Goal: Check status: Check status

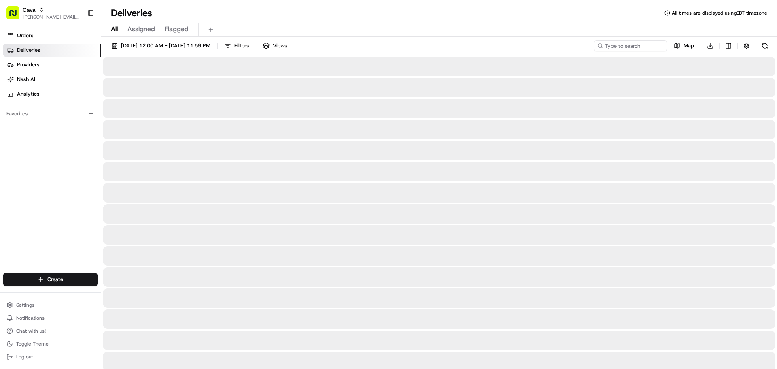
click at [40, 45] on link "Deliveries" at bounding box center [52, 50] width 98 height 13
click at [40, 39] on link "Orders" at bounding box center [52, 35] width 98 height 13
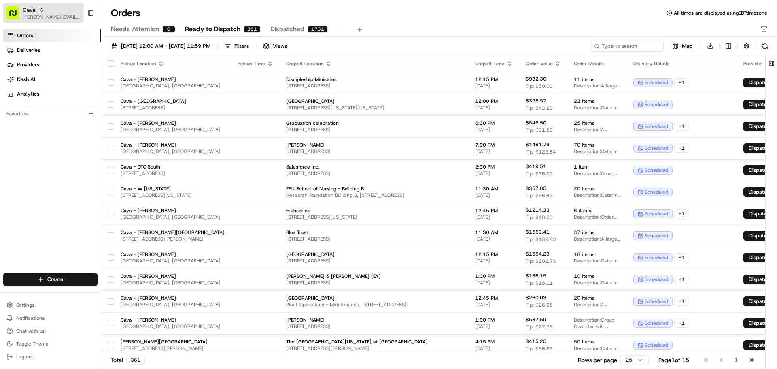
click at [64, 14] on span "[PERSON_NAME][EMAIL_ADDRESS][PERSON_NAME][DOMAIN_NAME]" at bounding box center [52, 17] width 58 height 6
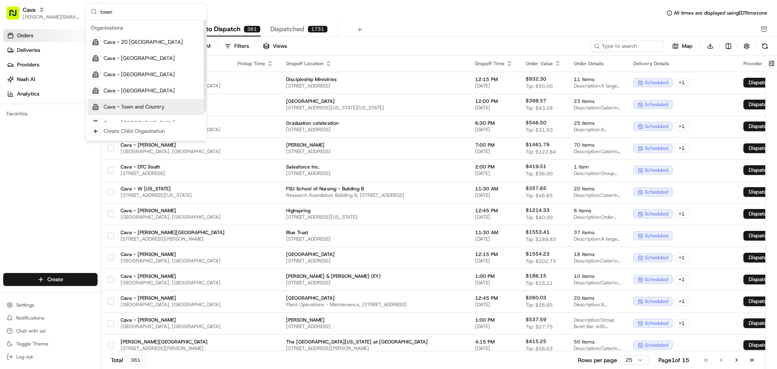
type input "town"
click at [162, 104] on span "Cava - Town and Country" at bounding box center [134, 106] width 61 height 7
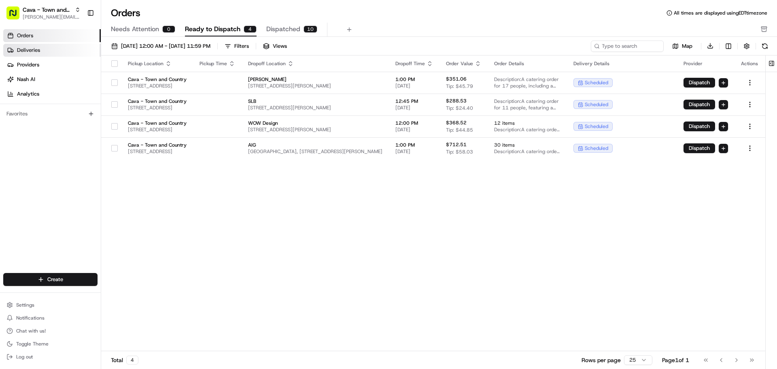
click at [34, 49] on span "Deliveries" at bounding box center [28, 50] width 23 height 7
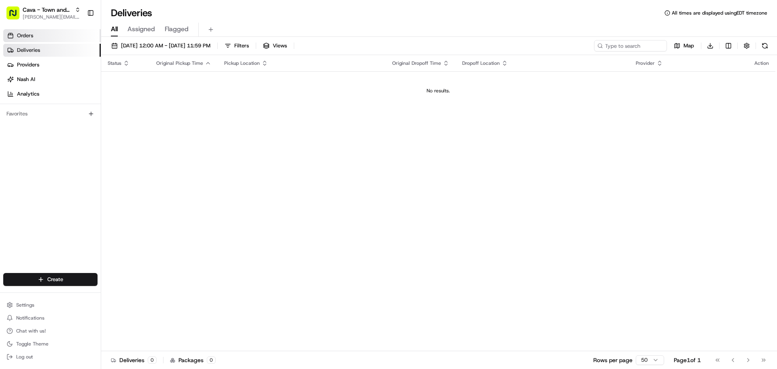
click at [54, 39] on link "Orders" at bounding box center [52, 35] width 98 height 13
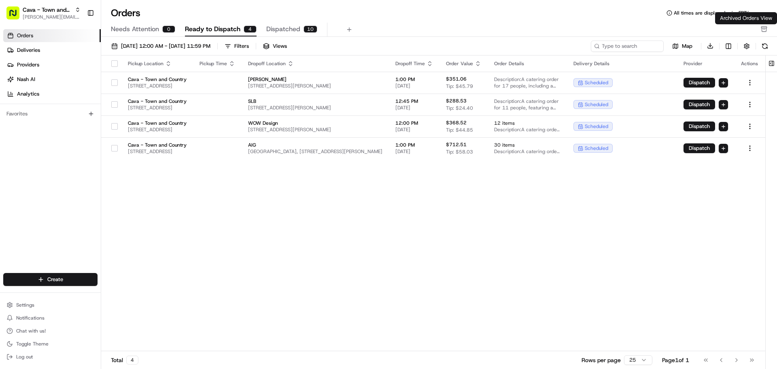
click at [762, 28] on rect "button" at bounding box center [764, 27] width 5 height 1
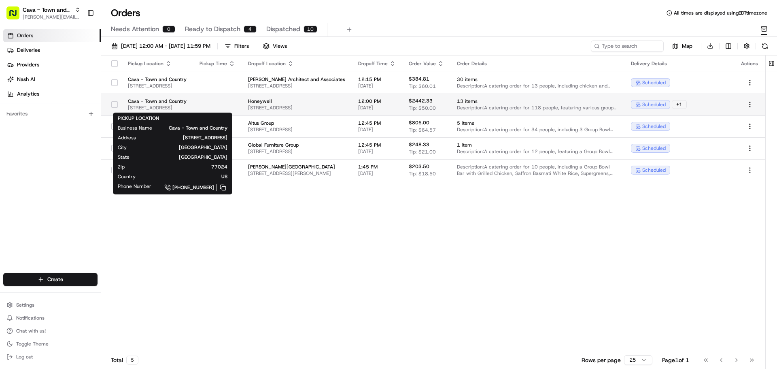
click at [187, 107] on span "[STREET_ADDRESS]" at bounding box center [157, 107] width 59 height 6
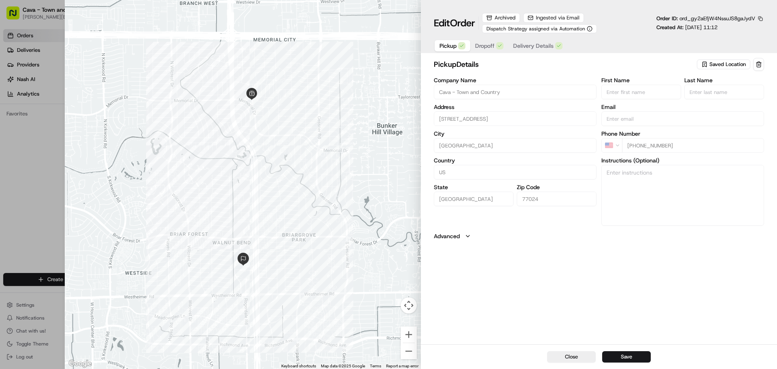
click at [497, 44] on div "button" at bounding box center [499, 45] width 7 height 7
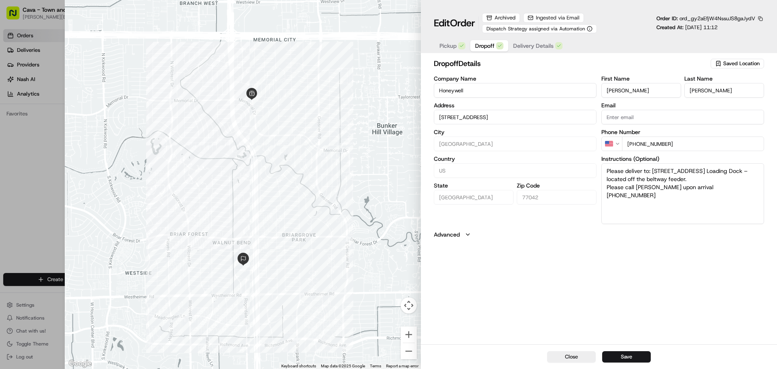
type input "[STREET_ADDRESS]"
click at [534, 45] on span "Delivery Details" at bounding box center [533, 46] width 40 height 8
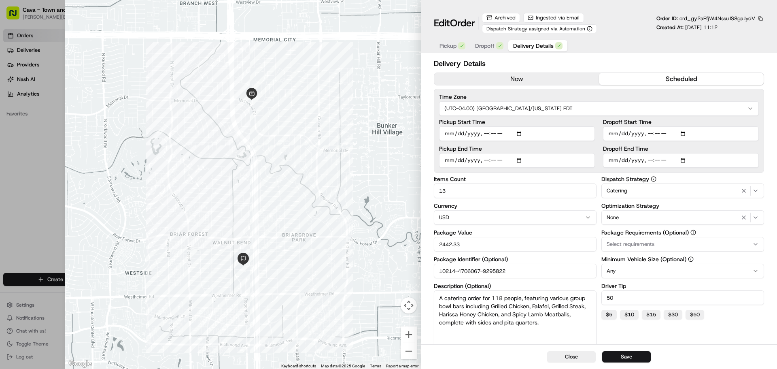
click at [562, 19] on span "Ingested via Email" at bounding box center [558, 17] width 44 height 7
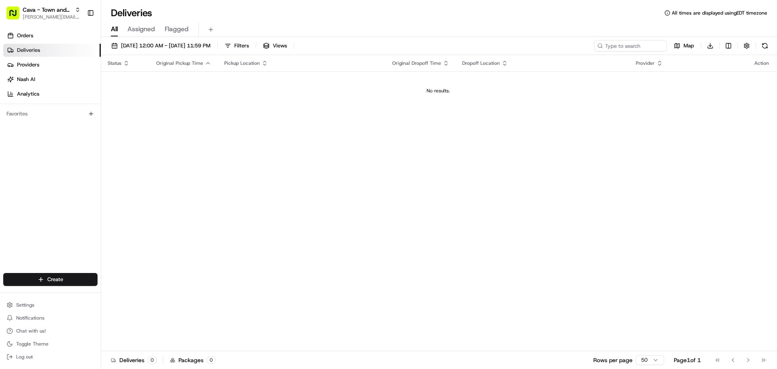
click at [52, 43] on ul "Orders Deliveries Providers Nash AI Analytics" at bounding box center [52, 64] width 98 height 71
click at [52, 38] on link "Orders" at bounding box center [52, 35] width 98 height 13
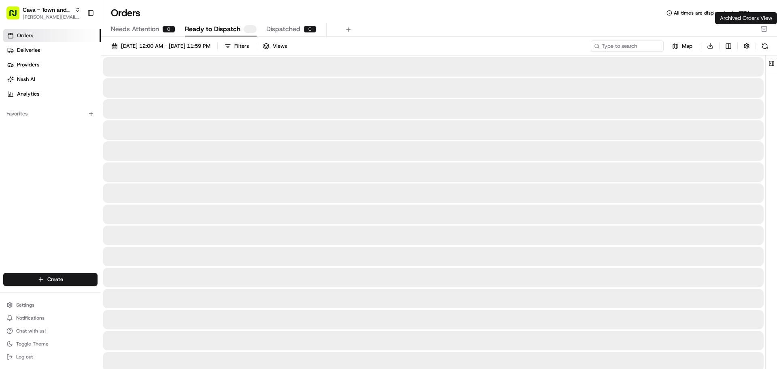
click at [761, 30] on icon "button" at bounding box center [764, 29] width 6 height 6
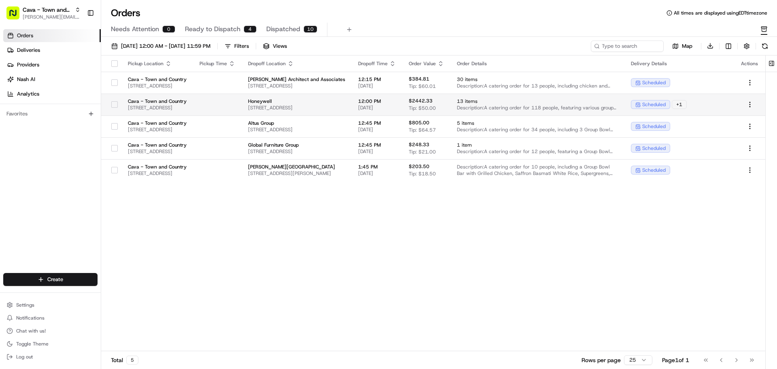
click at [242, 107] on td at bounding box center [217, 105] width 49 height 22
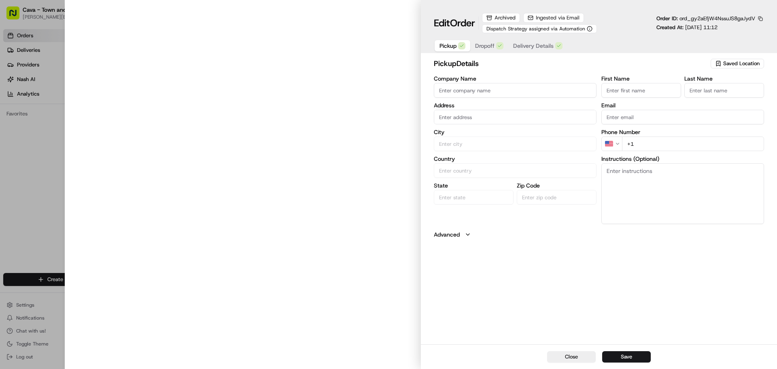
type input "Cava - Town and Country"
type input "[GEOGRAPHIC_DATA]"
type input "US"
type input "[GEOGRAPHIC_DATA]"
type input "77024"
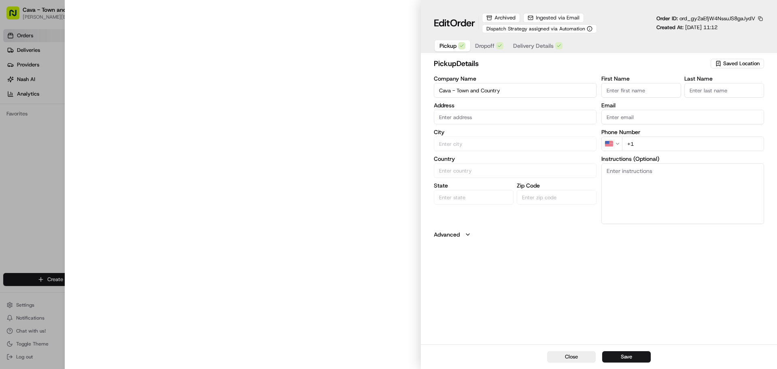
type input "[PHONE_NUMBER]"
type input "[STREET_ADDRESS]"
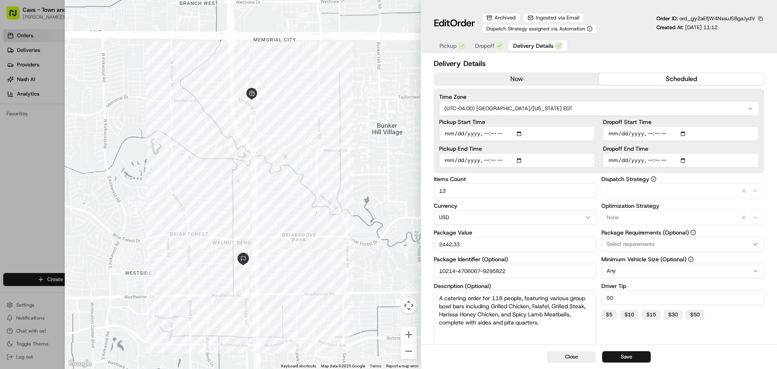
click at [544, 50] on button "Delivery Details" at bounding box center [538, 45] width 59 height 11
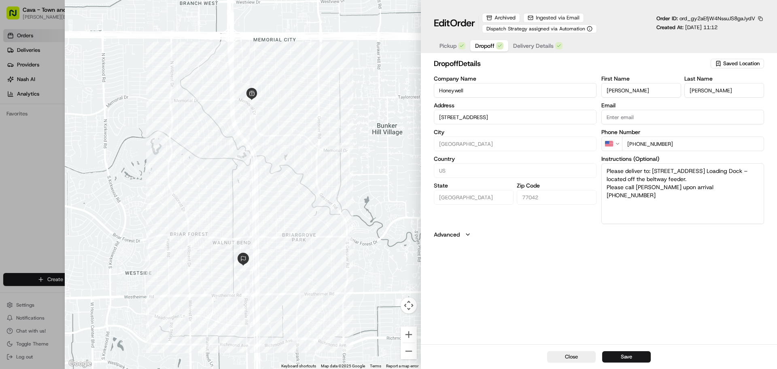
click at [487, 50] on button "Dropoff" at bounding box center [489, 45] width 38 height 11
type input "[STREET_ADDRESS]"
click at [515, 30] on span "Dispatch Strategy assigned via Automation" at bounding box center [536, 29] width 99 height 6
click at [511, 20] on div "Archived" at bounding box center [501, 18] width 38 height 10
click at [488, 16] on div "Archived" at bounding box center [501, 18] width 38 height 10
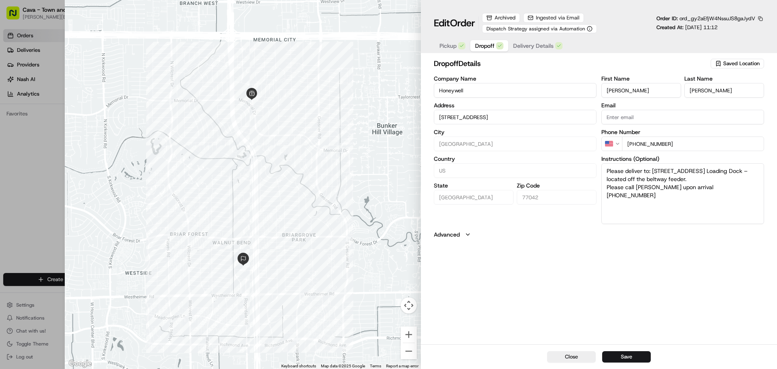
click at [453, 46] on span "Pickup" at bounding box center [448, 46] width 17 height 8
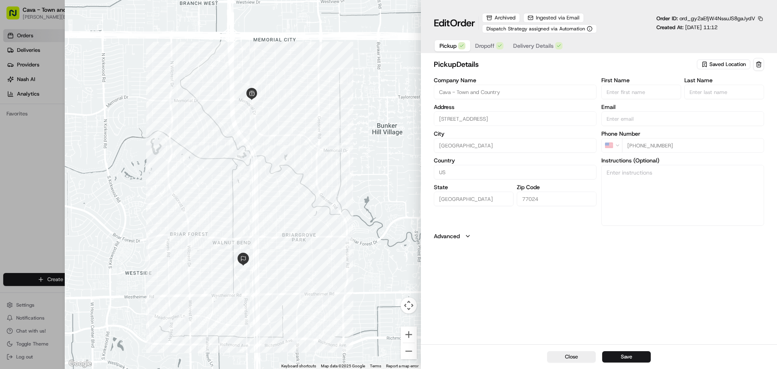
click at [531, 42] on span "Delivery Details" at bounding box center [533, 46] width 40 height 8
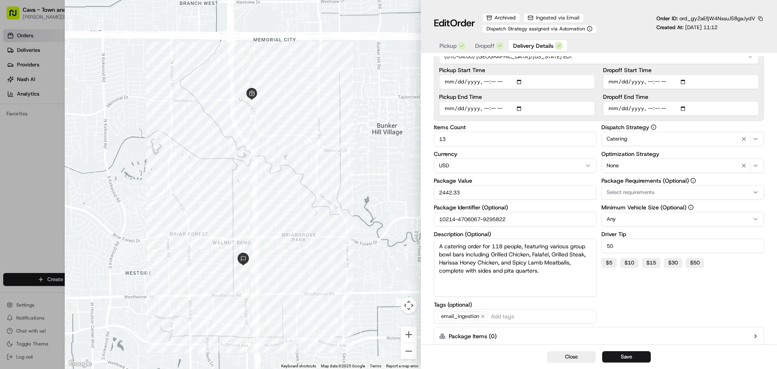
scroll to position [91, 0]
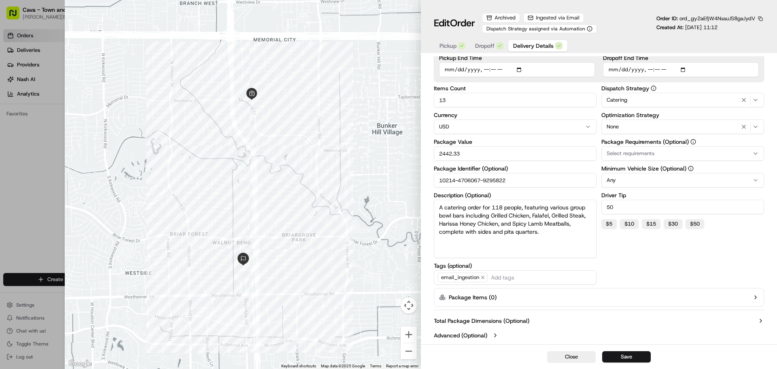
click at [493, 315] on div "Total Package Dimensions (Optional) Advanced (Optional)" at bounding box center [599, 327] width 330 height 29
click at [493, 318] on label "Total Package Dimensions (Optional)" at bounding box center [482, 321] width 96 height 8
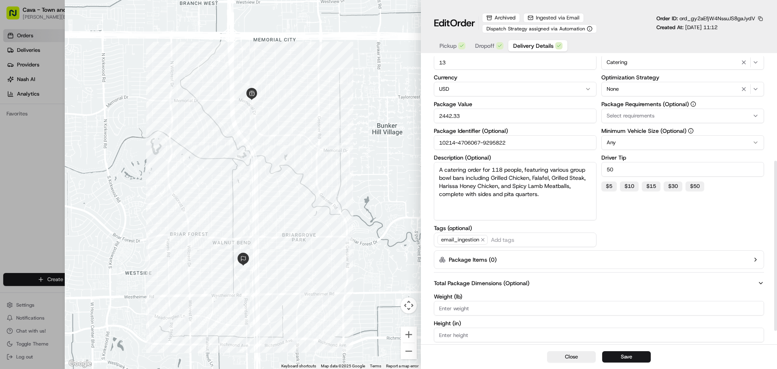
scroll to position [199, 0]
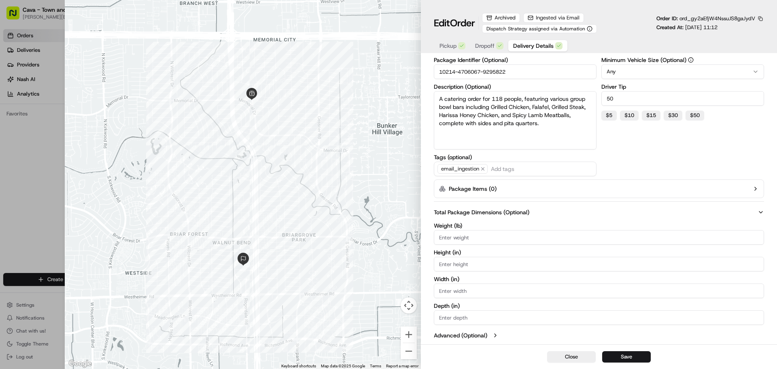
click at [491, 335] on button "Advanced (Optional)" at bounding box center [599, 335] width 330 height 8
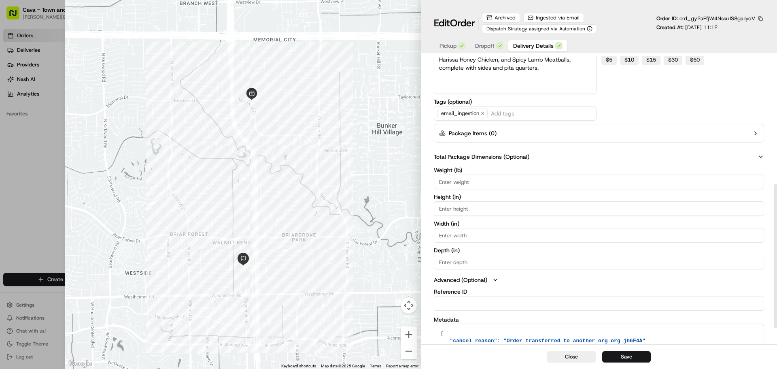
scroll to position [287, 0]
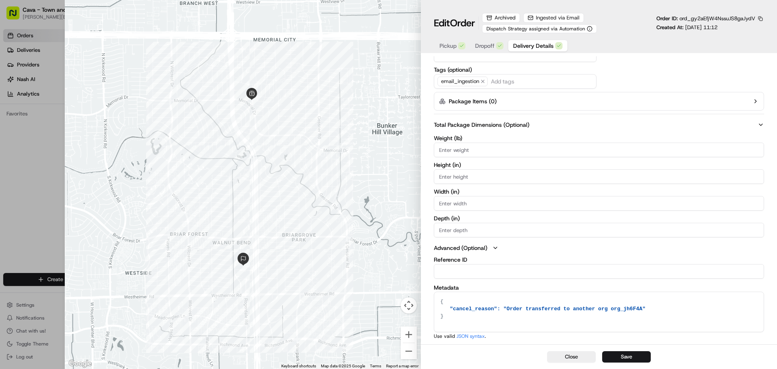
drag, startPoint x: 510, startPoint y: 305, endPoint x: 632, endPoint y: 310, distance: 122.4
click at [632, 310] on textarea "{ "cancel_reason": "Order transferred to another org org_jh6F4A" }" at bounding box center [599, 312] width 330 height 40
click at [694, 344] on div "Close Save" at bounding box center [599, 356] width 356 height 25
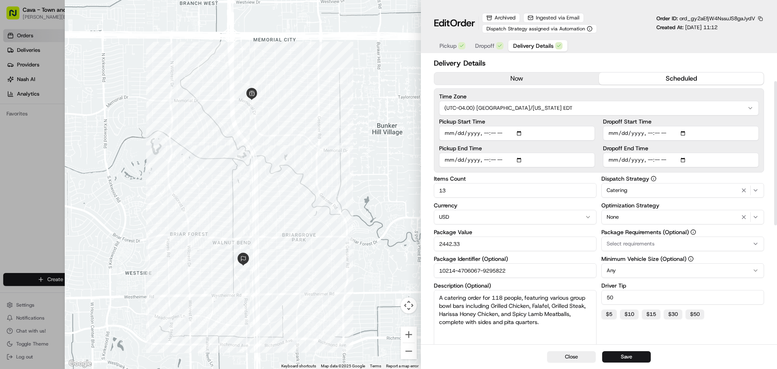
scroll to position [0, 0]
click at [558, 18] on span "Ingested via Email" at bounding box center [558, 17] width 44 height 7
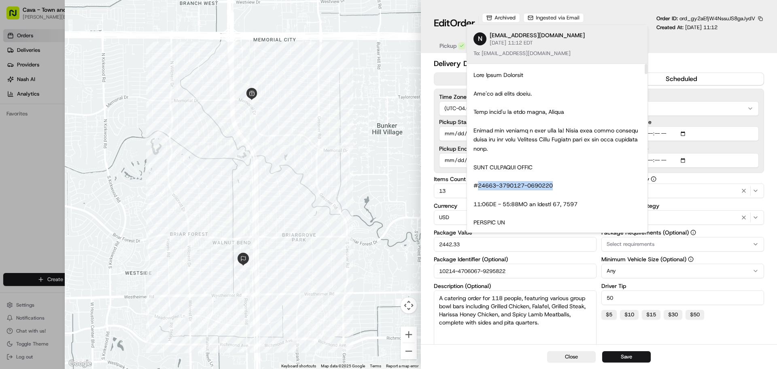
drag, startPoint x: 560, startPoint y: 189, endPoint x: 479, endPoint y: 187, distance: 81.4
copy div "10214-4706067-9295822"
click at [41, 158] on div at bounding box center [388, 184] width 777 height 369
type input "1"
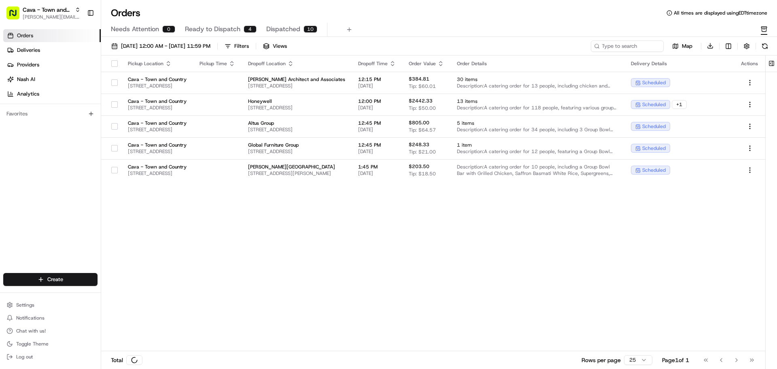
click at [47, 37] on link "Orders" at bounding box center [52, 35] width 98 height 13
click at [44, 51] on link "Deliveries" at bounding box center [52, 50] width 98 height 13
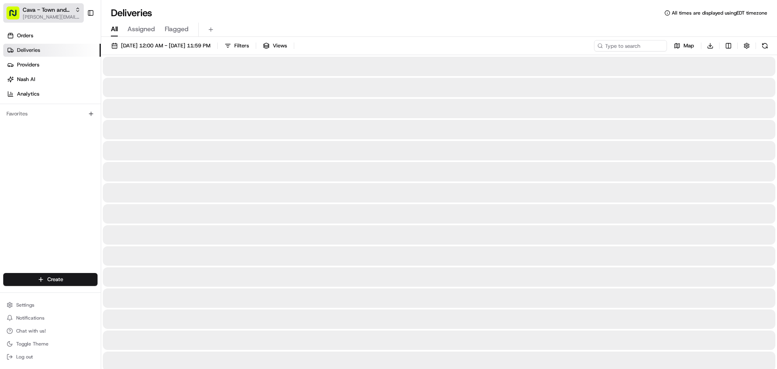
click at [52, 14] on span "[PERSON_NAME][EMAIL_ADDRESS][PERSON_NAME][DOMAIN_NAME]" at bounding box center [52, 17] width 58 height 6
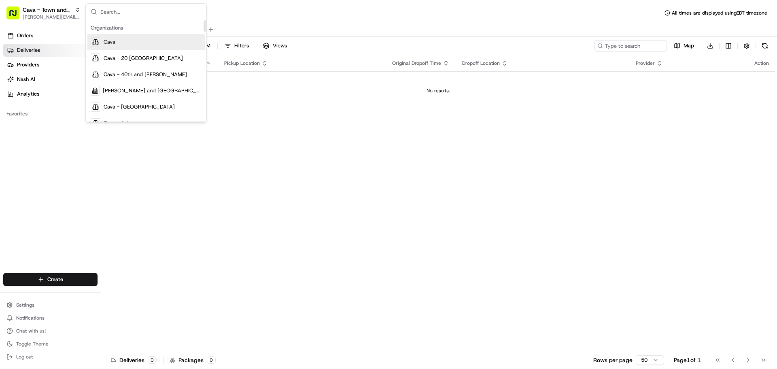
click at [116, 43] on div "Cava" at bounding box center [145, 42] width 117 height 16
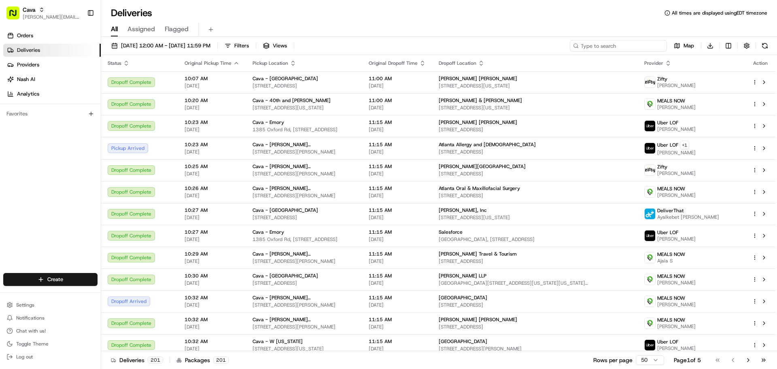
click at [633, 46] on input at bounding box center [618, 45] width 97 height 11
paste input "10214-4706067-9295822"
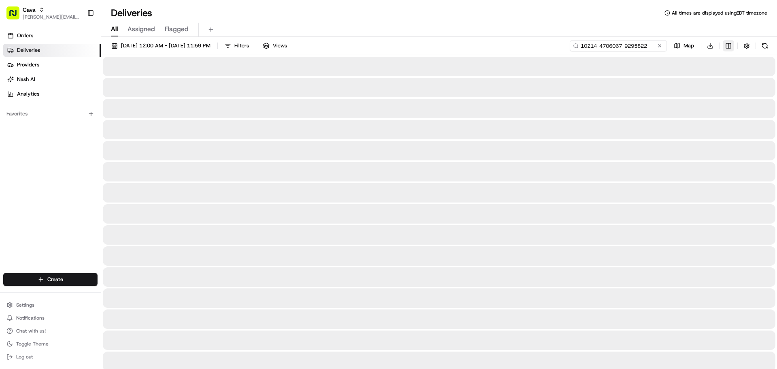
type input "10214-4706067-9295822"
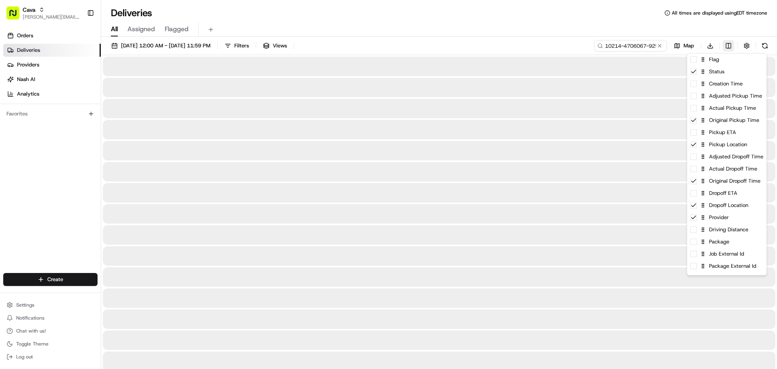
click at [728, 45] on html "Cava jaimie.jaretsky@cava.com Toggle Sidebar Orders Deliveries Providers Nash A…" at bounding box center [388, 184] width 777 height 369
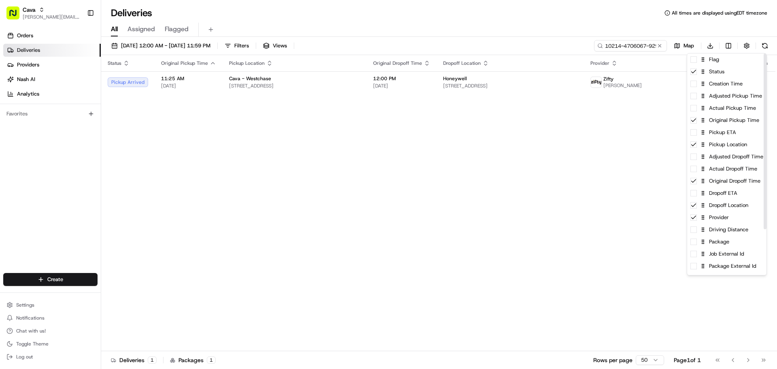
click at [530, 201] on html "Cava jaimie.jaretsky@cava.com Toggle Sidebar Orders Deliveries Providers Nash A…" at bounding box center [388, 184] width 777 height 369
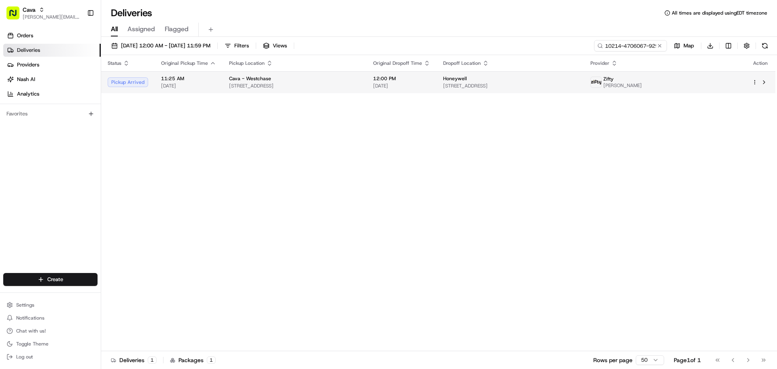
click at [430, 83] on span "[DATE]" at bounding box center [401, 86] width 57 height 6
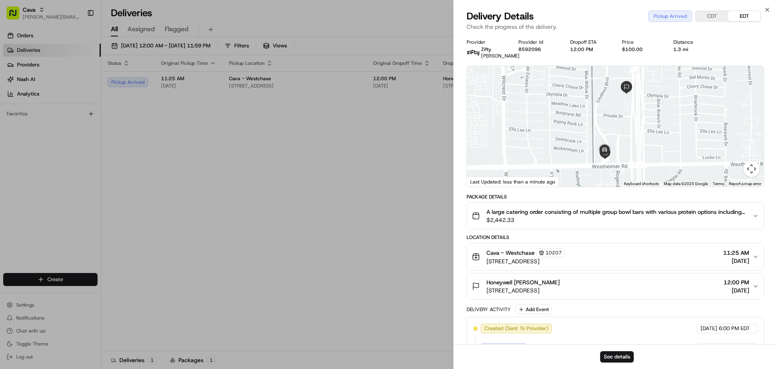
click at [542, 224] on span "$2,442.33" at bounding box center [617, 220] width 260 height 8
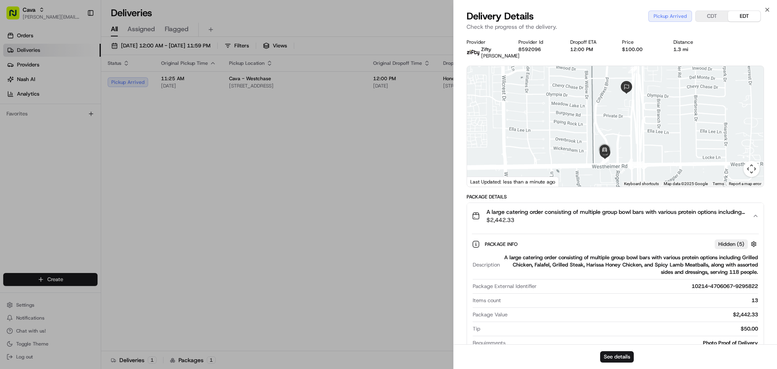
click at [599, 224] on span "$2,442.33" at bounding box center [617, 220] width 260 height 8
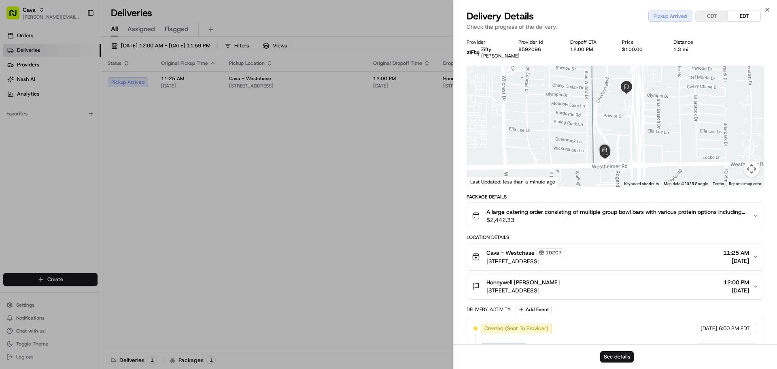
click at [599, 224] on span "$2,442.33" at bounding box center [617, 220] width 260 height 8
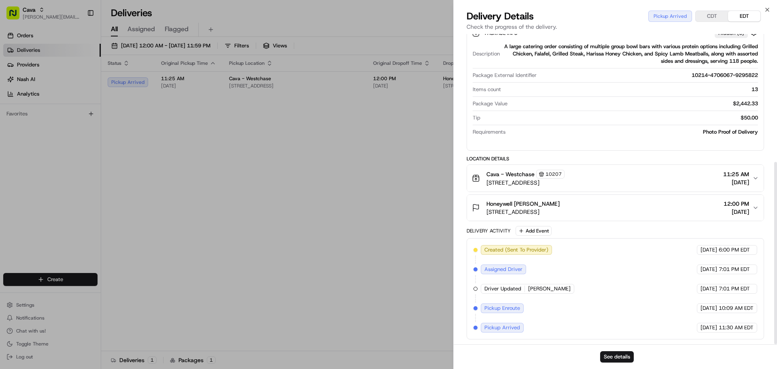
scroll to position [217, 0]
click at [621, 360] on button "See details" at bounding box center [617, 356] width 34 height 11
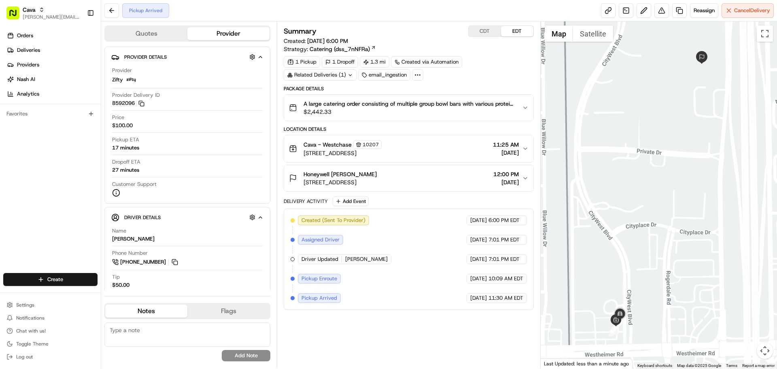
click at [330, 72] on div "Related Deliveries (1)" at bounding box center [320, 74] width 73 height 11
click at [417, 77] on icon at bounding box center [417, 74] width 7 height 7
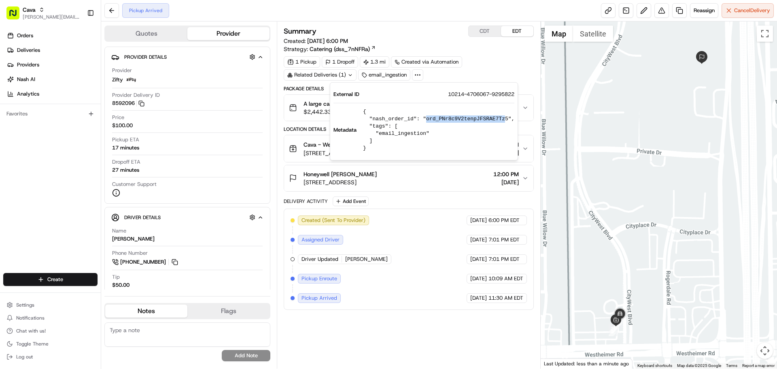
drag, startPoint x: 420, startPoint y: 120, endPoint x: 494, endPoint y: 120, distance: 73.7
click at [494, 120] on pre "{ "nash_order_id": "ord_PNr8c9V2tenpJFSRAE7Tz5", "tags": [ "email_ingestion" ] }" at bounding box center [438, 130] width 151 height 44
click at [489, 67] on div "1 Pickup 1 Dropoff 1.3 mi Created via Automation Related Deliveries (1) email_i…" at bounding box center [409, 68] width 250 height 24
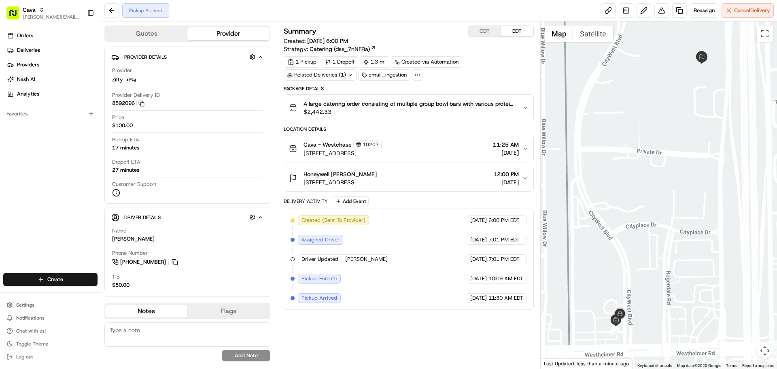
click at [419, 74] on icon at bounding box center [417, 74] width 7 height 7
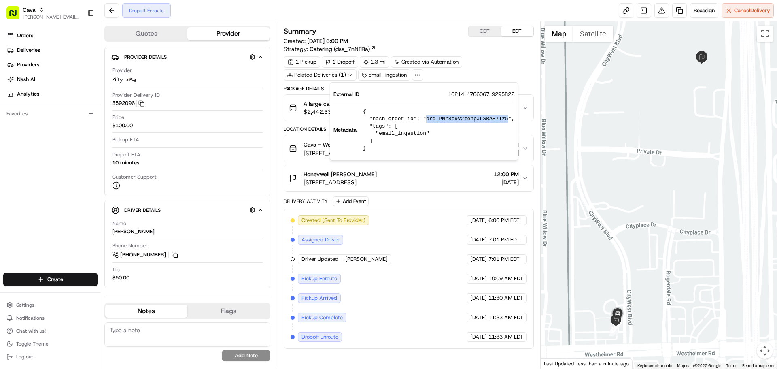
drag, startPoint x: 420, startPoint y: 118, endPoint x: 495, endPoint y: 120, distance: 74.9
click at [495, 120] on pre "{ "nash_order_id": "ord_PNr8c9V2tenpJFSRAE7Tz5", "tags": [ "email_ingestion" ] }" at bounding box center [438, 130] width 151 height 44
copy pre "ord_PNr8c9V2tenpJFSRAE7Tz5"
click at [338, 75] on div "Related Deliveries (1)" at bounding box center [320, 74] width 73 height 11
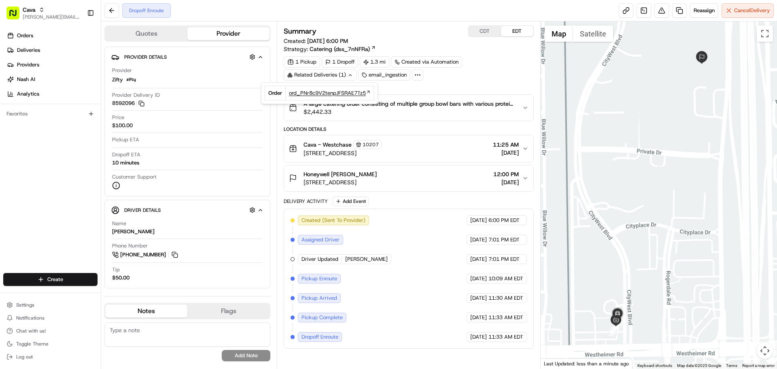
click at [339, 96] on span "ord_PNr8c9V2tenpJFSRAE7Tz5" at bounding box center [327, 92] width 77 height 7
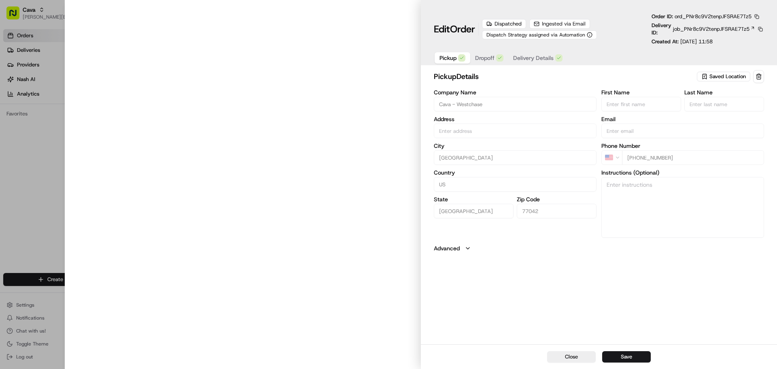
type input "[STREET_ADDRESS]"
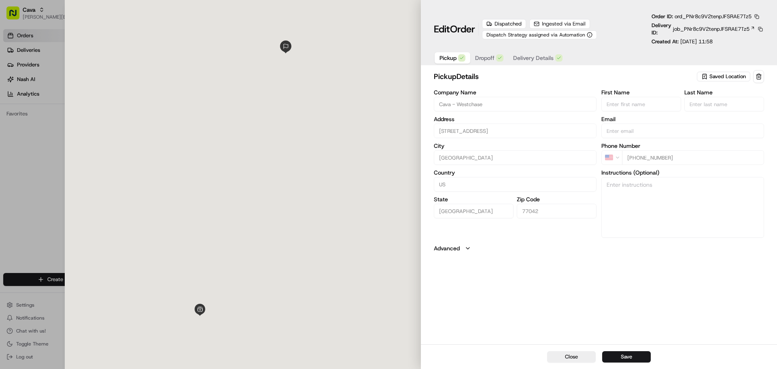
click at [494, 57] on span "Dropoff" at bounding box center [484, 58] width 19 height 8
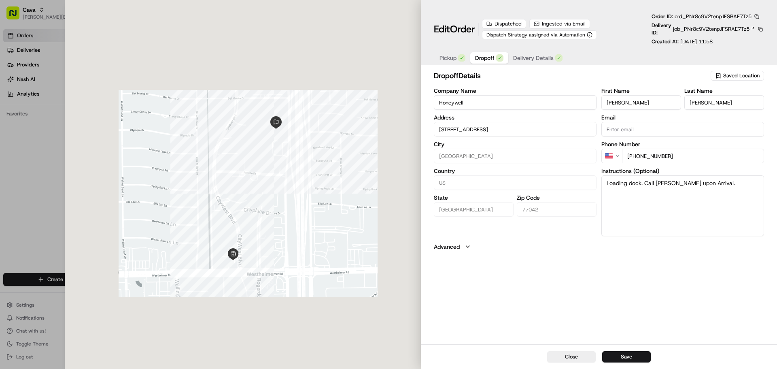
type input "2105 CityWest BlvdHouston, TX 77042"
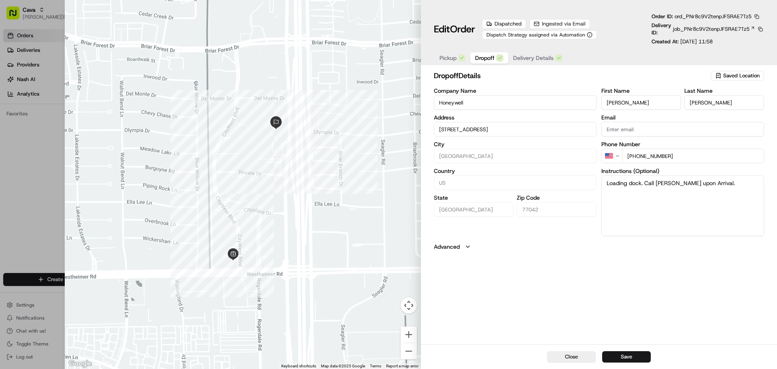
click at [452, 60] on span "Pickup" at bounding box center [448, 58] width 17 height 8
